Goal: Transaction & Acquisition: Subscribe to service/newsletter

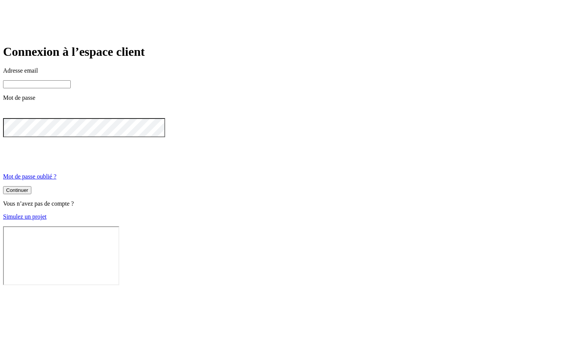
click at [71, 88] on input at bounding box center [37, 84] width 68 height 8
type input "N"
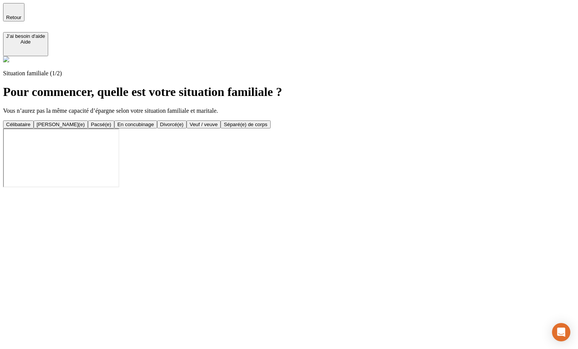
click at [31, 122] on div "Célibataire" at bounding box center [18, 125] width 24 height 6
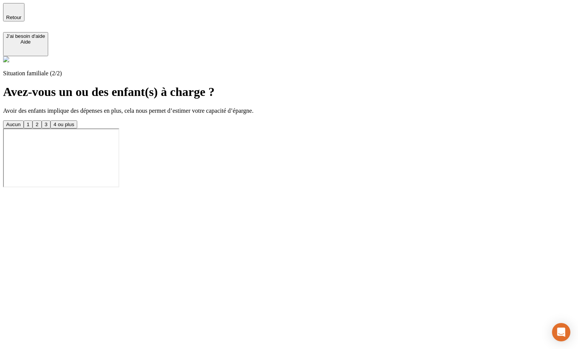
click at [24, 120] on button "Aucun" at bounding box center [13, 124] width 21 height 8
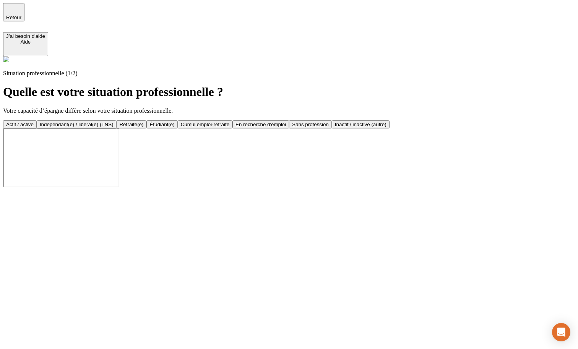
click at [37, 120] on button "Actif / active" at bounding box center [20, 124] width 34 height 8
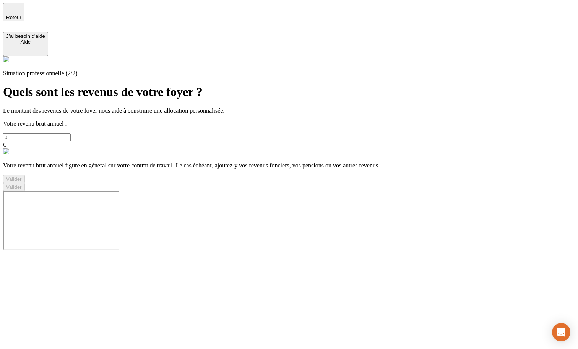
click at [71, 133] on input "text" at bounding box center [37, 137] width 68 height 8
type input "100 000"
click at [25, 183] on button "Valider" at bounding box center [14, 179] width 22 height 8
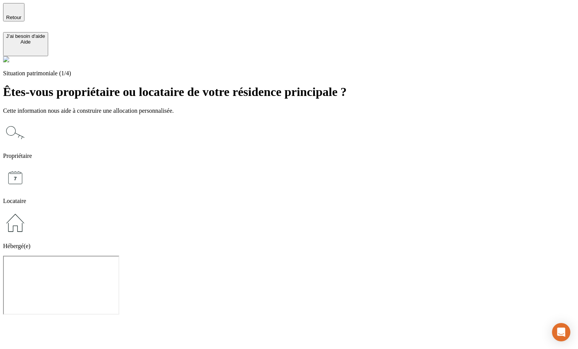
click at [28, 120] on icon at bounding box center [15, 132] width 24 height 24
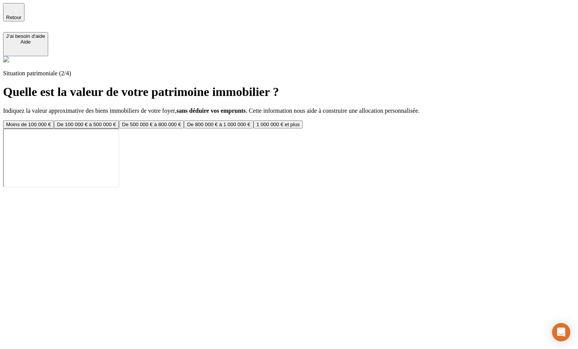
click at [54, 120] on button "Moins de 100 000 €" at bounding box center [28, 124] width 51 height 8
click at [51, 120] on button "Moins de 50 000 €" at bounding box center [27, 124] width 48 height 8
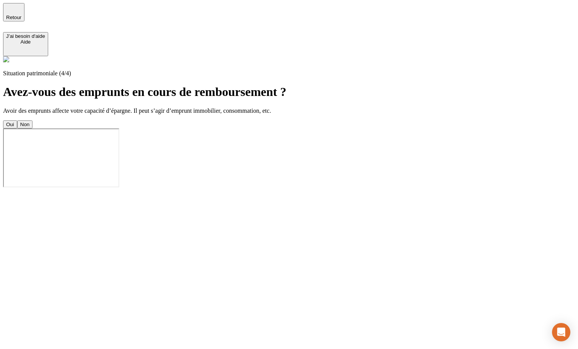
click at [17, 120] on button "Oui" at bounding box center [10, 124] width 14 height 8
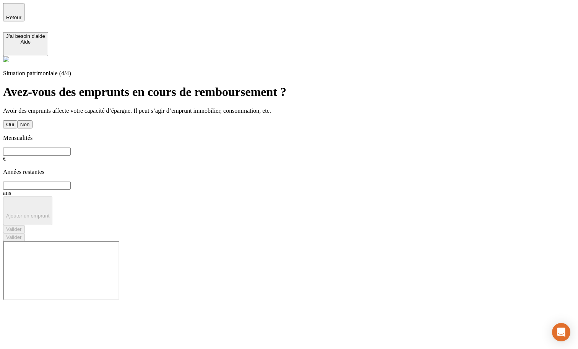
click at [32, 120] on button "Non" at bounding box center [24, 124] width 15 height 8
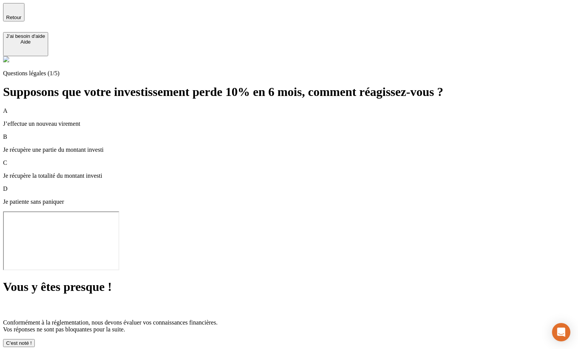
click at [32, 340] on div "C'est noté !" at bounding box center [19, 343] width 26 height 6
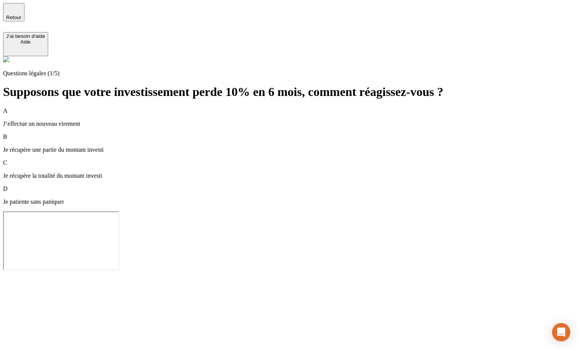
click at [199, 185] on div "D Je patiente sans paniquer" at bounding box center [289, 195] width 572 height 20
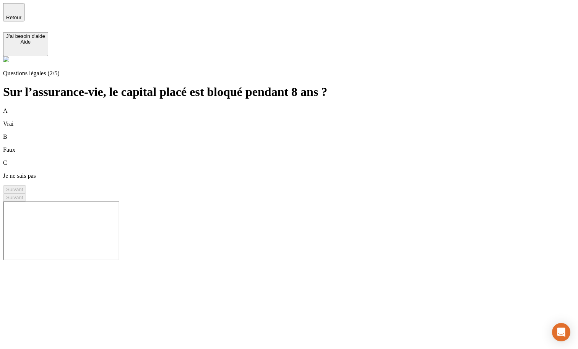
click at [178, 146] on p "Faux" at bounding box center [289, 149] width 572 height 7
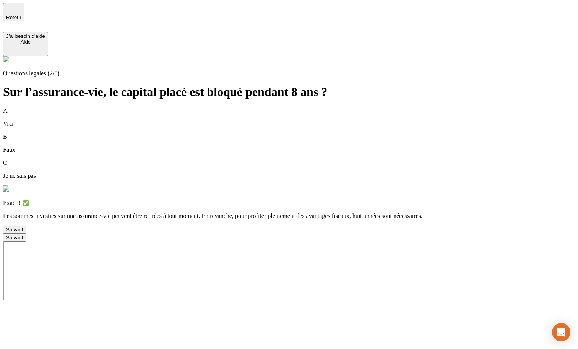
click at [23, 227] on div "Suivant" at bounding box center [14, 230] width 17 height 6
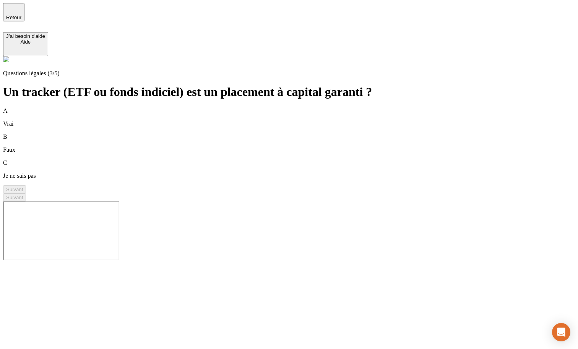
click at [183, 107] on div "A Vrai" at bounding box center [289, 117] width 572 height 20
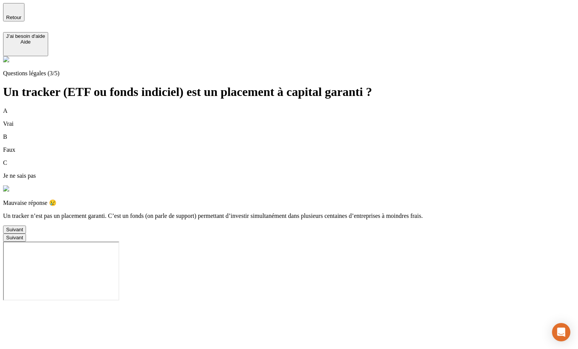
click at [174, 234] on div "A Vrai B Faux C Je ne sais pas Mauvaise réponse 😢 Un tracker n’est pas un place…" at bounding box center [289, 170] width 572 height 126
click at [23, 232] on div "Suivant" at bounding box center [14, 230] width 17 height 6
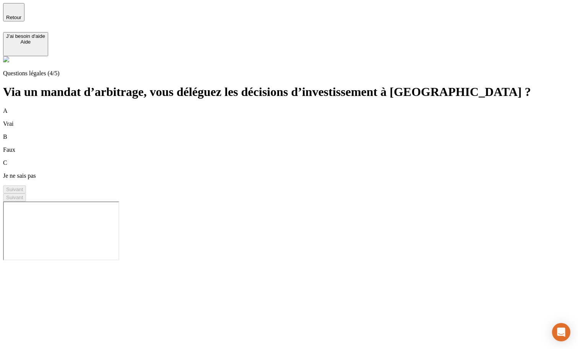
click at [198, 107] on div "A Vrai" at bounding box center [289, 117] width 572 height 20
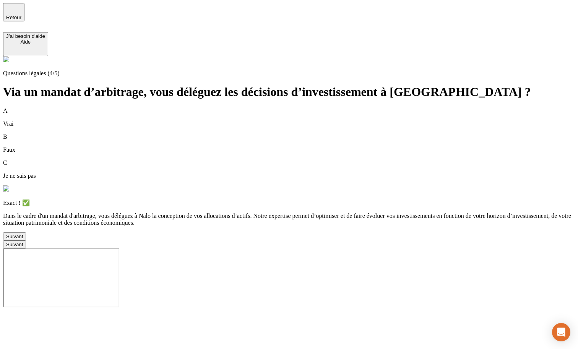
click at [23, 239] on div "Suivant" at bounding box center [14, 237] width 17 height 6
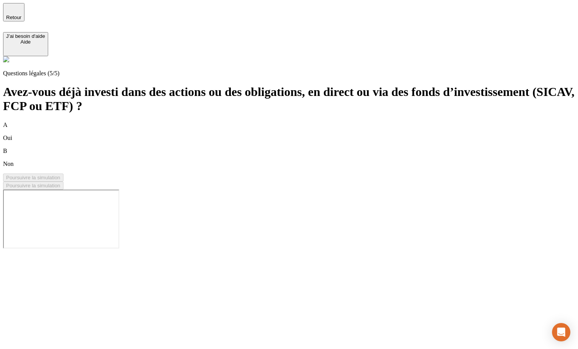
click at [211, 122] on div "A Oui" at bounding box center [289, 132] width 572 height 20
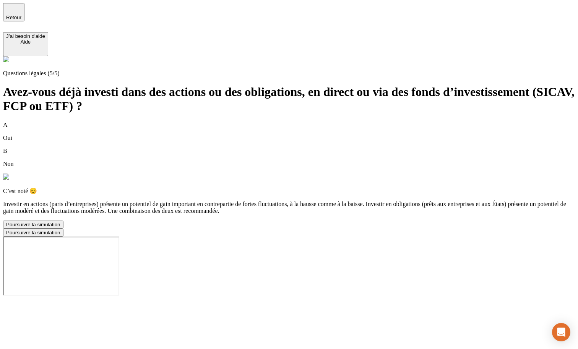
click at [60, 227] on div "Poursuivre la simulation" at bounding box center [33, 225] width 54 height 6
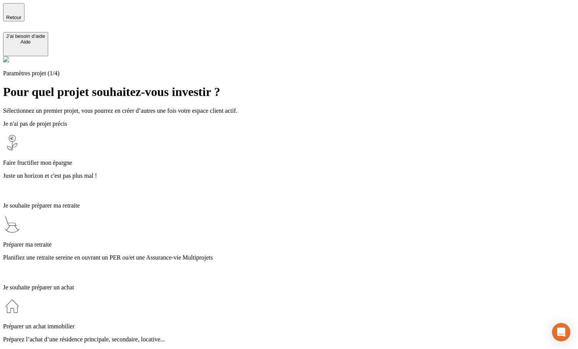
click at [215, 172] on p "Juste un horizon et c'est pas plus mal !" at bounding box center [289, 175] width 572 height 7
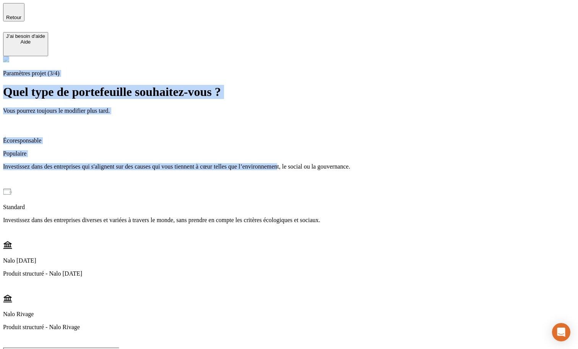
drag, startPoint x: 214, startPoint y: 113, endPoint x: 114, endPoint y: 182, distance: 121.6
click at [114, 182] on div "Paramètres projet (3/4) Quel type de portefeuille souhaitez-vous ? Vous pourrez…" at bounding box center [289, 201] width 572 height 291
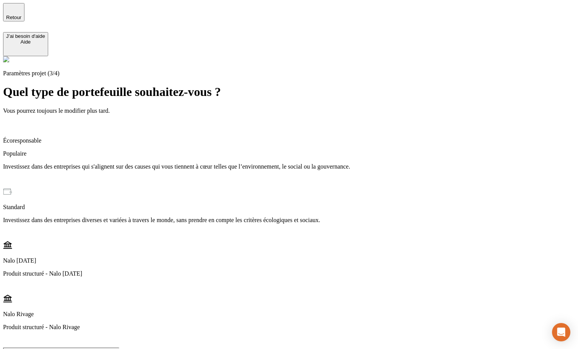
click at [21, 17] on span "Retour" at bounding box center [13, 18] width 15 height 6
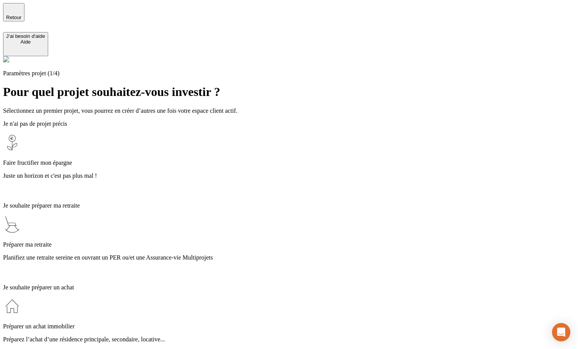
click at [21, 17] on span "Retour" at bounding box center [13, 18] width 15 height 6
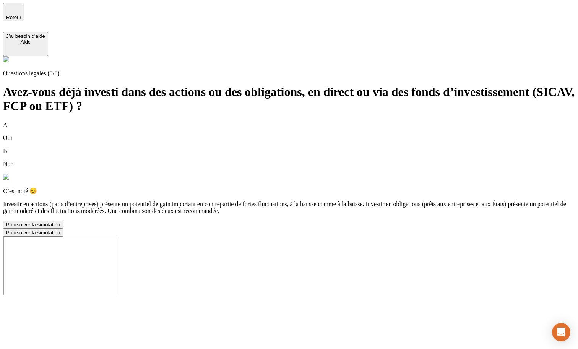
click at [21, 15] on span "Retour" at bounding box center [13, 18] width 15 height 6
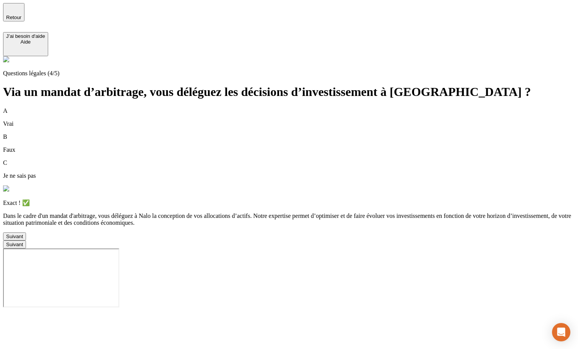
click at [21, 15] on span "Retour" at bounding box center [13, 18] width 15 height 6
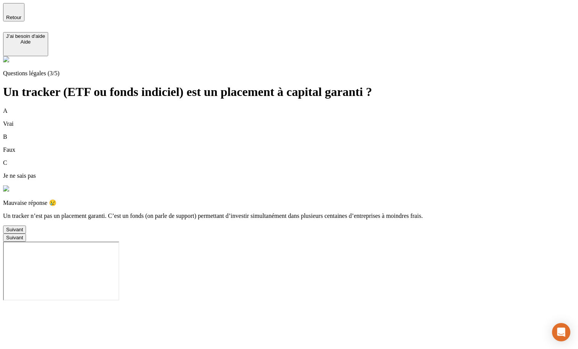
click at [21, 15] on span "Retour" at bounding box center [13, 18] width 15 height 6
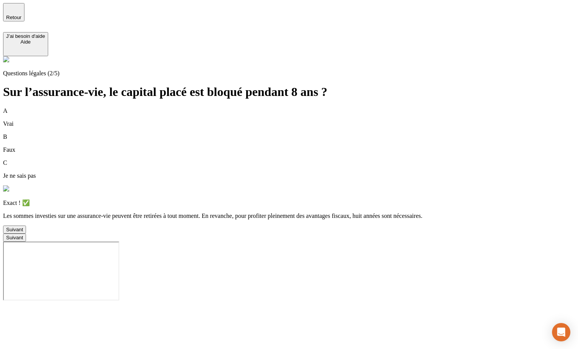
click at [170, 234] on div "Suivant" at bounding box center [289, 229] width 572 height 8
click at [26, 234] on button "Suivant" at bounding box center [14, 229] width 23 height 8
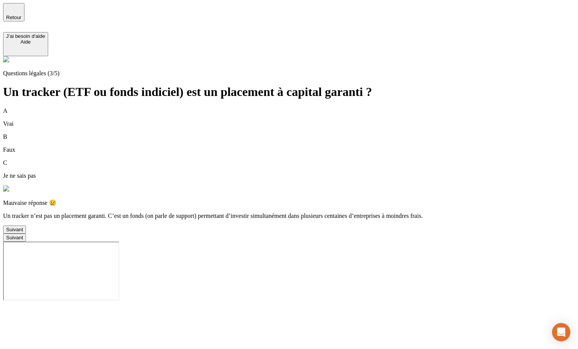
click at [26, 234] on button "Suivant" at bounding box center [14, 229] width 23 height 8
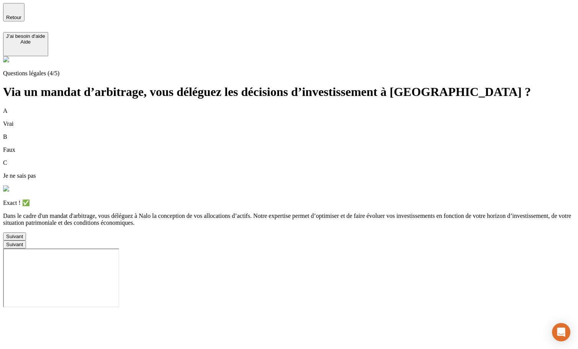
click at [23, 239] on div "Suivant" at bounding box center [14, 237] width 17 height 6
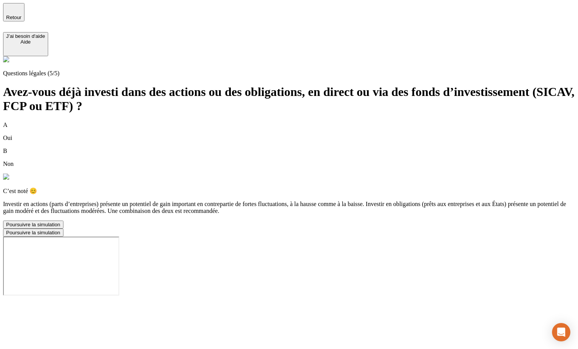
click at [60, 227] on div "Poursuivre la simulation" at bounding box center [33, 225] width 54 height 6
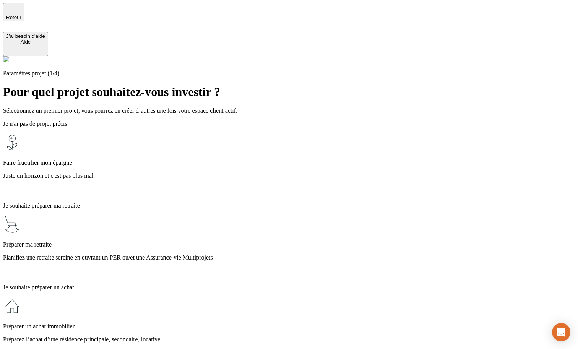
click at [225, 254] on p "Planifiez une retraite sereine en ouvrant un PER ou/et une Assurance-vie Multip…" at bounding box center [289, 257] width 572 height 7
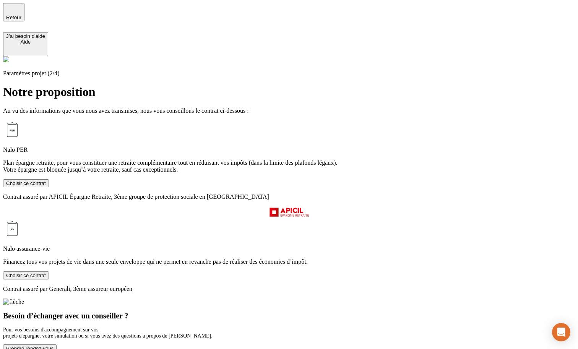
click at [49, 271] on button "Choisir ce contrat" at bounding box center [26, 275] width 46 height 8
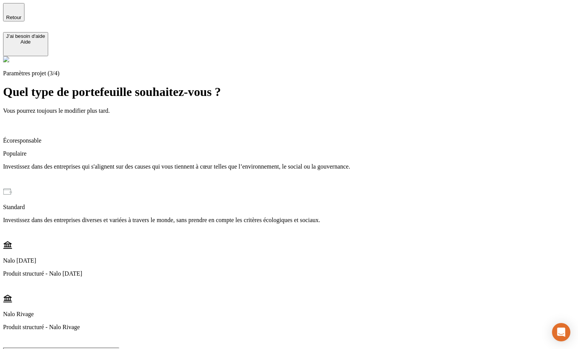
click at [228, 163] on p "Investissez dans des entreprises qui s'alignent sur des causes qui vous tiennen…" at bounding box center [289, 166] width 572 height 7
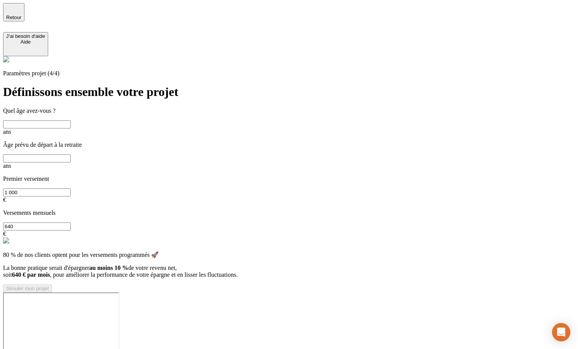
click at [71, 120] on input "text" at bounding box center [37, 124] width 68 height 8
type input "43"
click at [71, 154] on input "text" at bounding box center [37, 158] width 68 height 8
type input "65"
click at [49, 285] on div "Simuler mon projet" at bounding box center [27, 288] width 43 height 6
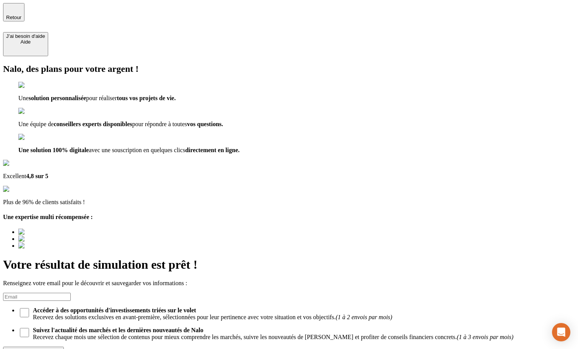
click at [71, 293] on input at bounding box center [37, 297] width 68 height 8
type input "a@[DOMAIN_NAME]"
click at [64, 347] on button "Découvrir ma simulation" at bounding box center [33, 351] width 61 height 8
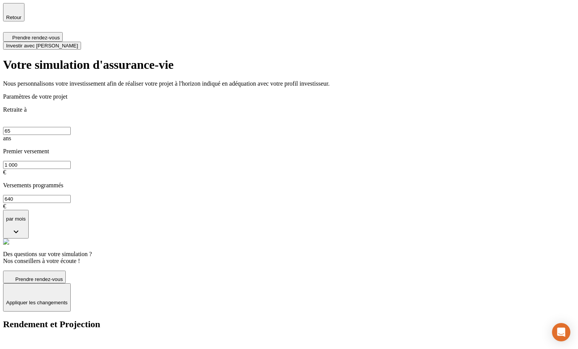
click at [78, 43] on span "Investir avec [PERSON_NAME]" at bounding box center [42, 46] width 72 height 6
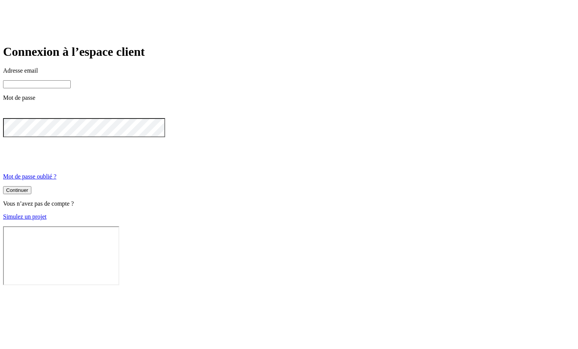
click at [71, 88] on input at bounding box center [37, 84] width 68 height 8
type input "jam"
click at [71, 88] on input "jam" at bounding box center [37, 84] width 68 height 8
click at [208, 91] on form "Connexion à l’espace client Adresse email Mot de passe Mot de passe oublié ? Co…" at bounding box center [289, 132] width 572 height 175
click at [71, 88] on input at bounding box center [37, 84] width 68 height 8
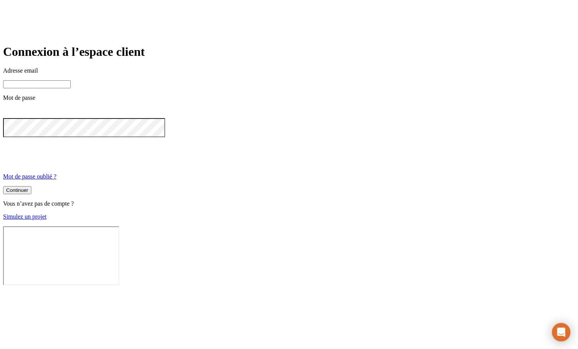
click at [71, 88] on input at bounding box center [37, 84] width 68 height 8
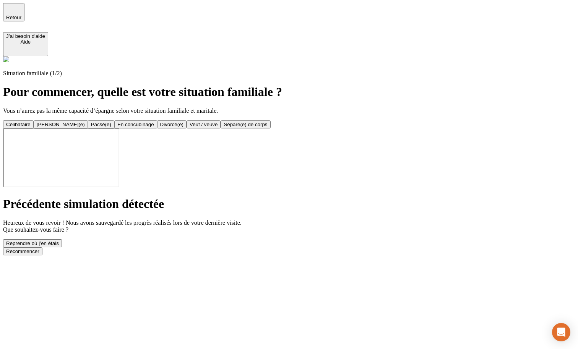
click at [59, 240] on div "Reprendre où j’en étais" at bounding box center [32, 243] width 53 height 6
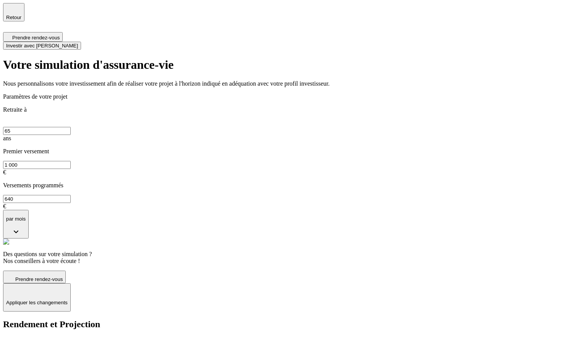
click at [78, 43] on span "Investir avec [PERSON_NAME]" at bounding box center [42, 46] width 72 height 6
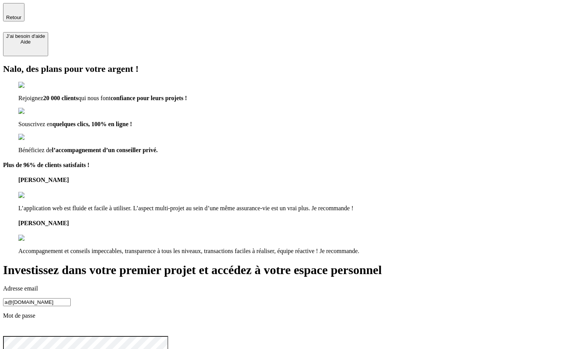
click at [71, 298] on input "a@[DOMAIN_NAME]" at bounding box center [37, 302] width 68 height 8
click at [71, 298] on input "[EMAIL_ADDRESS][DOMAIN_NAME]" at bounding box center [37, 302] width 68 height 8
type input "[EMAIL_ADDRESS][DOMAIN_NAME]"
